Goal: Information Seeking & Learning: Understand process/instructions

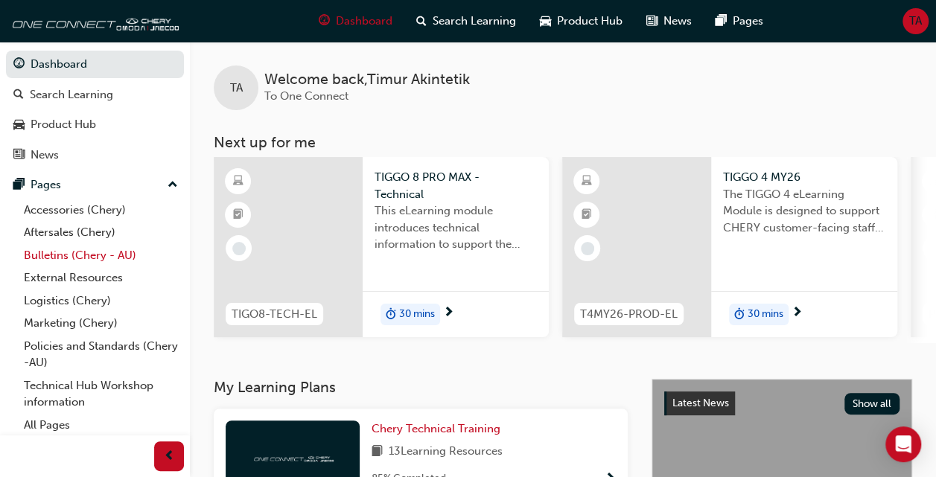
click at [58, 253] on link "Bulletins (Chery - AU)" at bounding box center [101, 255] width 166 height 23
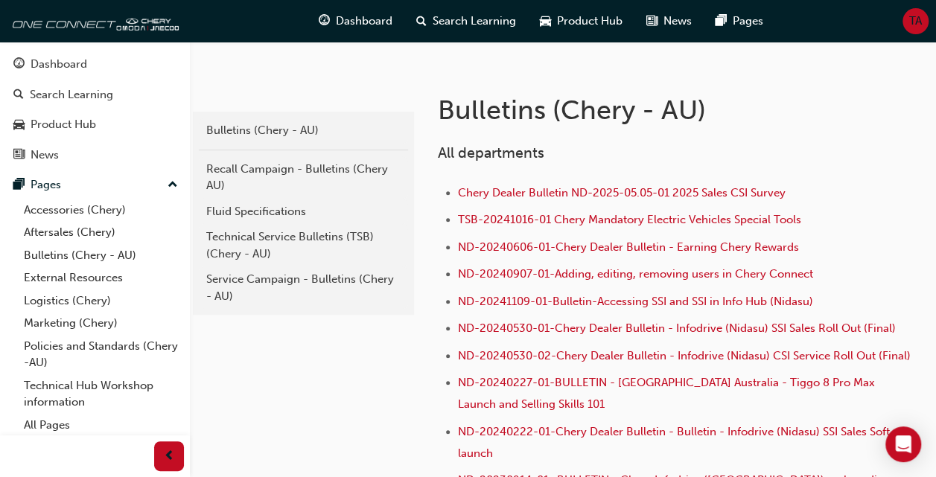
scroll to position [197, 0]
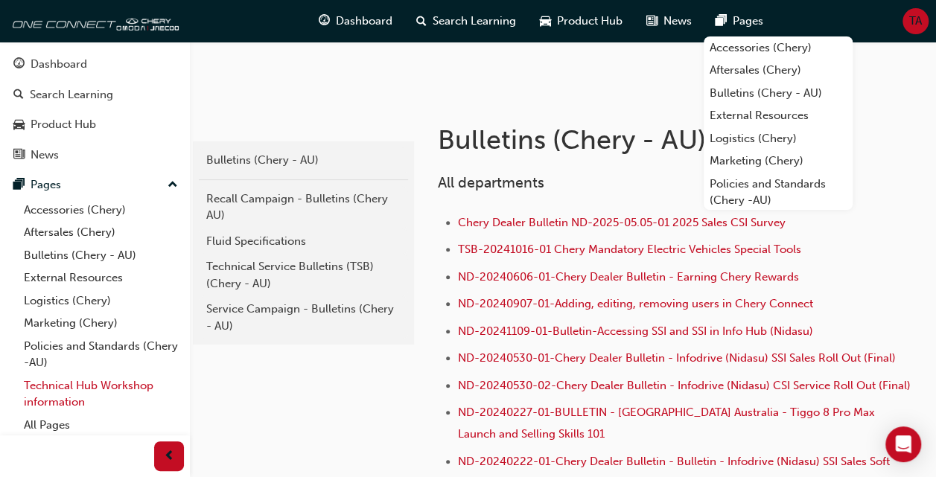
click at [83, 385] on link "Technical Hub Workshop information" at bounding box center [101, 394] width 166 height 39
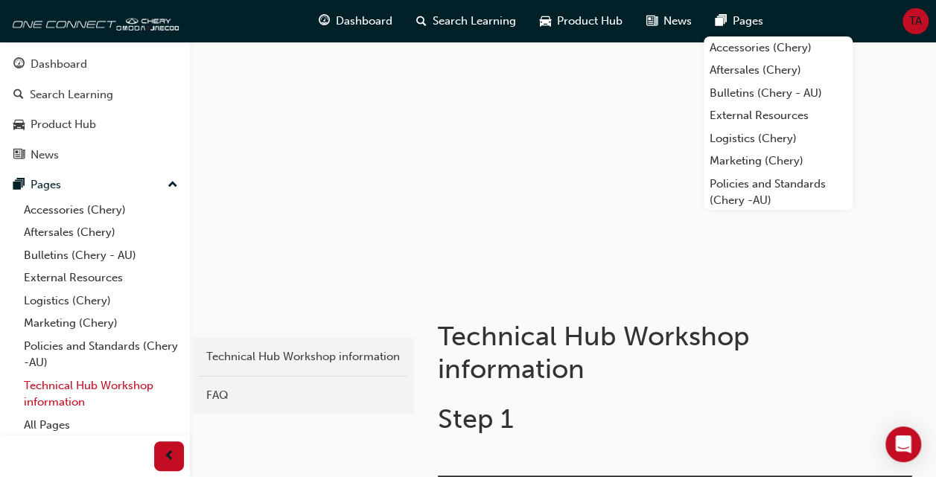
click at [76, 393] on link "Technical Hub Workshop information" at bounding box center [101, 394] width 166 height 39
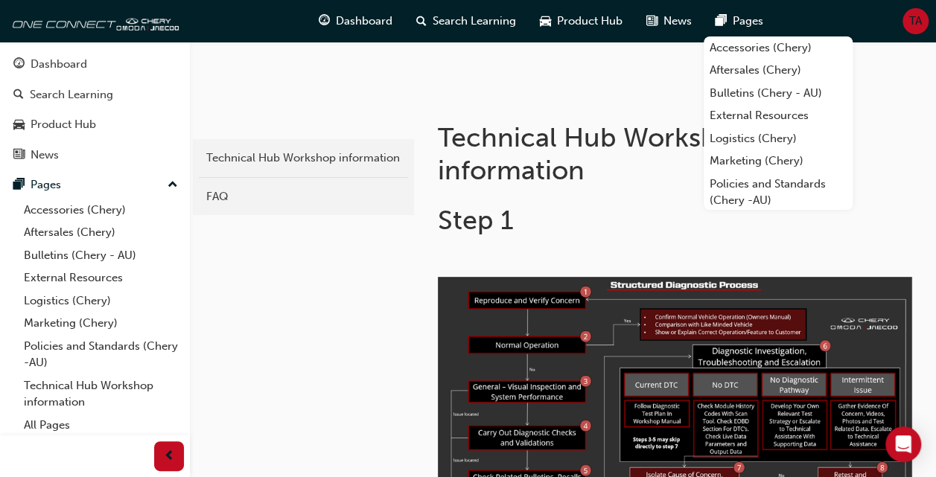
scroll to position [206, 0]
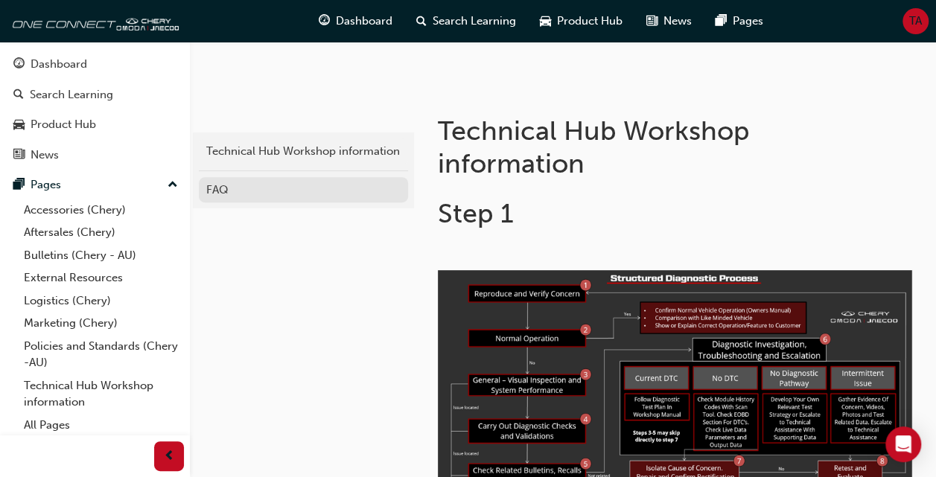
click at [249, 192] on div "FAQ" at bounding box center [303, 190] width 194 height 17
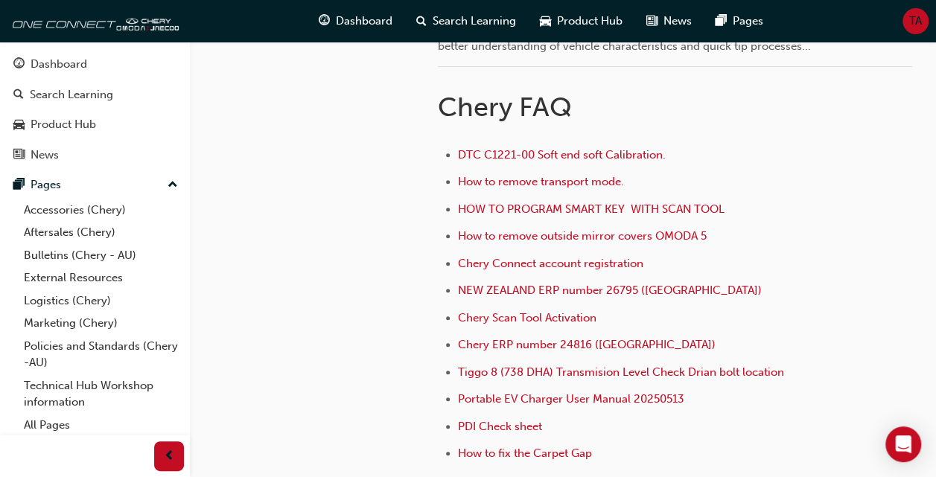
scroll to position [371, 0]
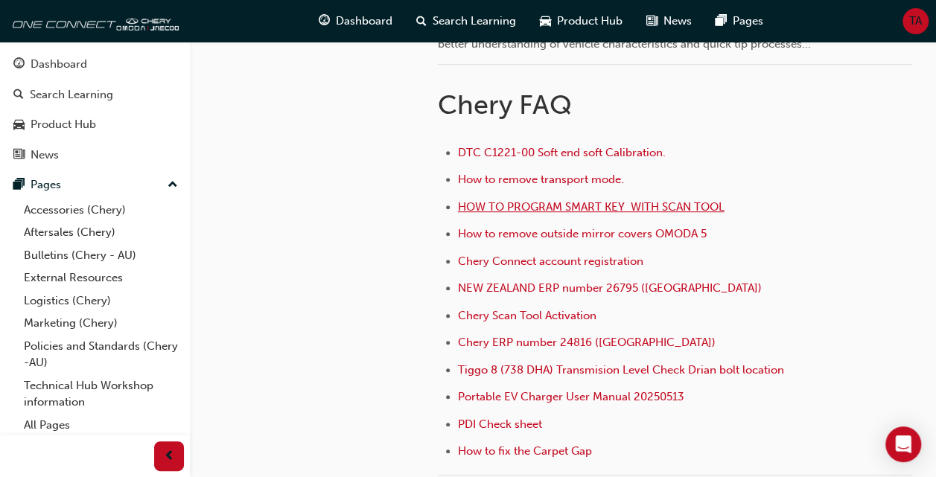
click at [584, 203] on span "HOW TO PROGRAM SMART KEY WITH SCAN TOOL" at bounding box center [591, 206] width 267 height 13
